Goal: Obtain resource: Obtain resource

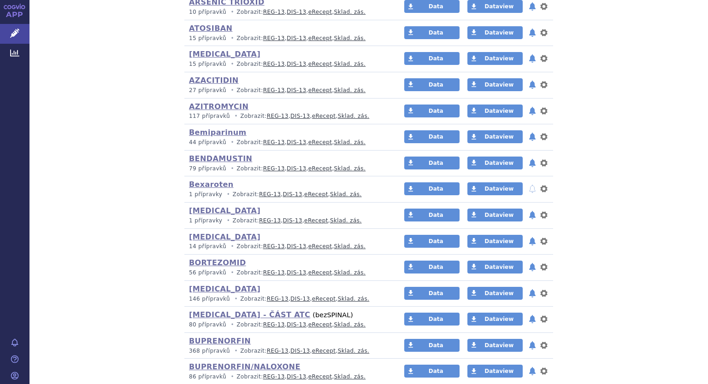
scroll to position [876, 0]
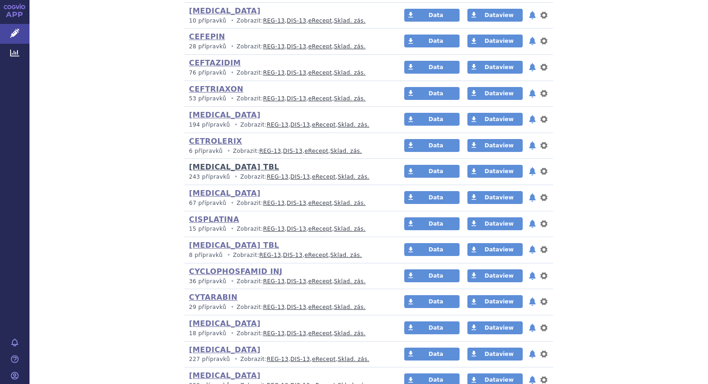
click at [210, 167] on link "[MEDICAL_DATA] TBL" at bounding box center [234, 167] width 90 height 9
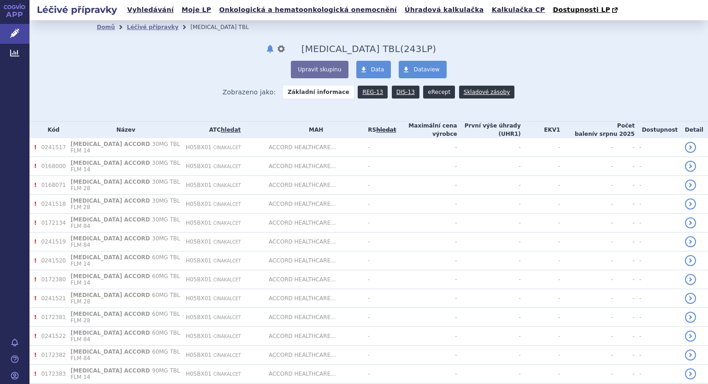
click at [423, 94] on link "eRecept" at bounding box center [439, 92] width 32 height 13
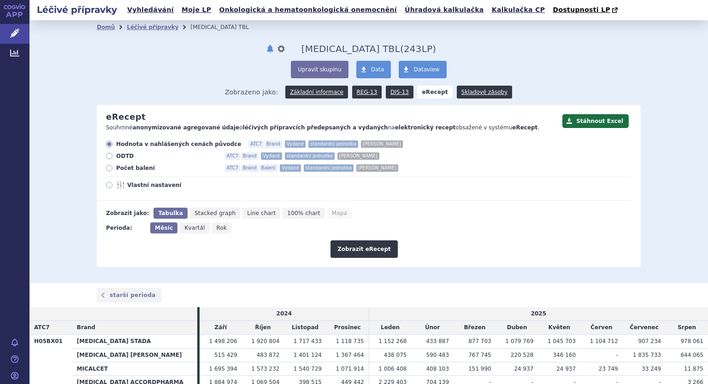
click at [106, 169] on icon at bounding box center [109, 168] width 6 height 6
click at [107, 169] on input "Počet balení ATC7 Brand Balení Vydané standardní jednotka [PERSON_NAME]" at bounding box center [110, 169] width 6 height 6
radio input "true"
click at [106, 185] on icon at bounding box center [109, 185] width 6 height 6
click at [107, 185] on input "Vlastní nastavení" at bounding box center [110, 186] width 6 height 6
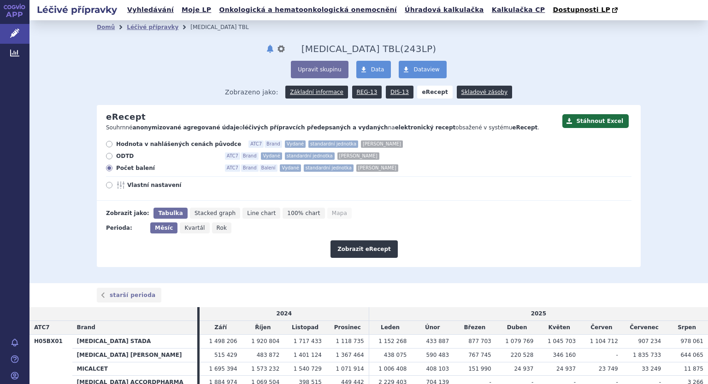
radio input "true"
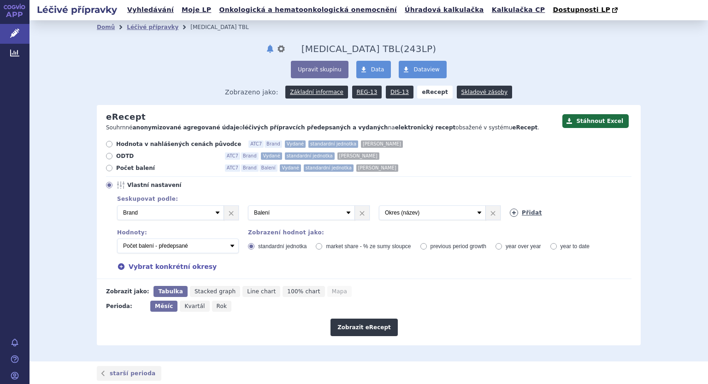
click at [511, 213] on icon at bounding box center [514, 213] width 8 height 8
click at [612, 212] on select "Vyberte groupování ATC3 ATC5 ATC7 Brand Balení [PERSON_NAME] Forma SÚKL kód MAH…" at bounding box center [563, 213] width 107 height 15
click at [513, 305] on div "Perioda: Měsíc Kvartál Rok" at bounding box center [364, 306] width 535 height 11
click at [230, 248] on select "Počet balení - vydané Hodnota v nahlášených cenách původce - vydané [DIS-13] Ho…" at bounding box center [178, 246] width 122 height 15
select select "vydanePackages"
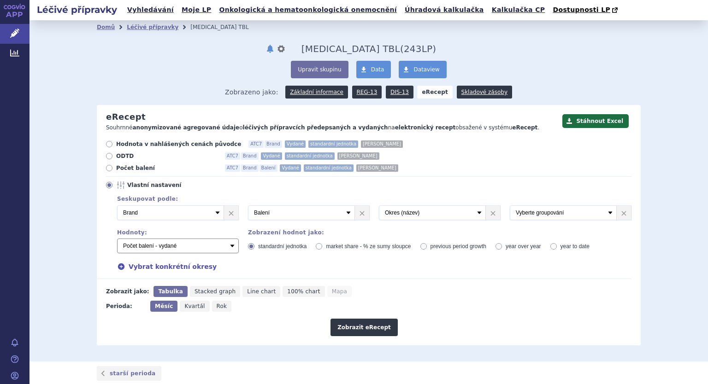
click at [117, 239] on select "Počet balení - vydané Hodnota v nahlášených cenách původce - vydané [DIS-13] Ho…" at bounding box center [178, 246] width 122 height 15
click at [369, 323] on button "Zobrazit eRecept" at bounding box center [363, 328] width 67 height 18
click at [599, 118] on button "Stáhnout Excel" at bounding box center [595, 121] width 66 height 14
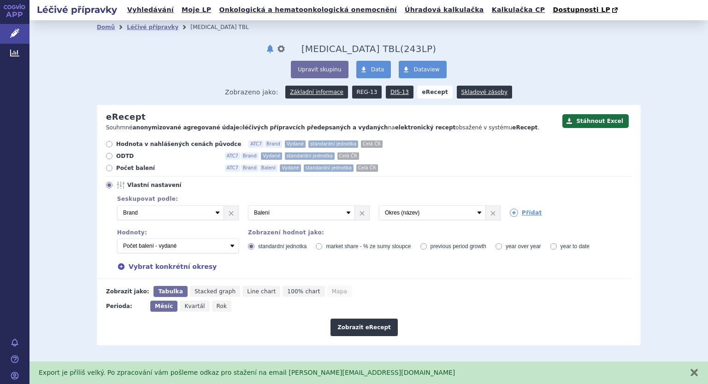
click at [365, 93] on link "REG-13" at bounding box center [367, 92] width 30 height 13
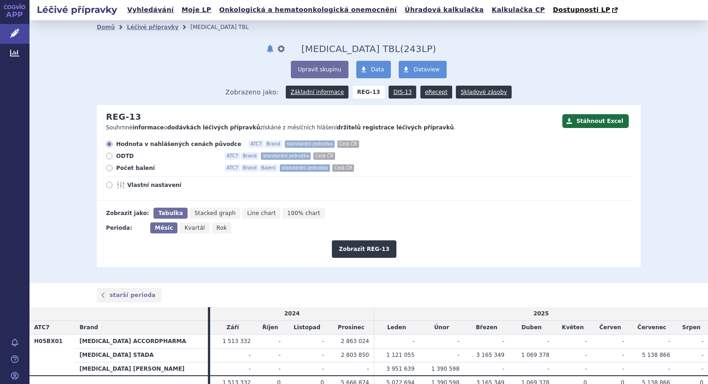
scroll to position [43, 0]
